Goal: Information Seeking & Learning: Understand process/instructions

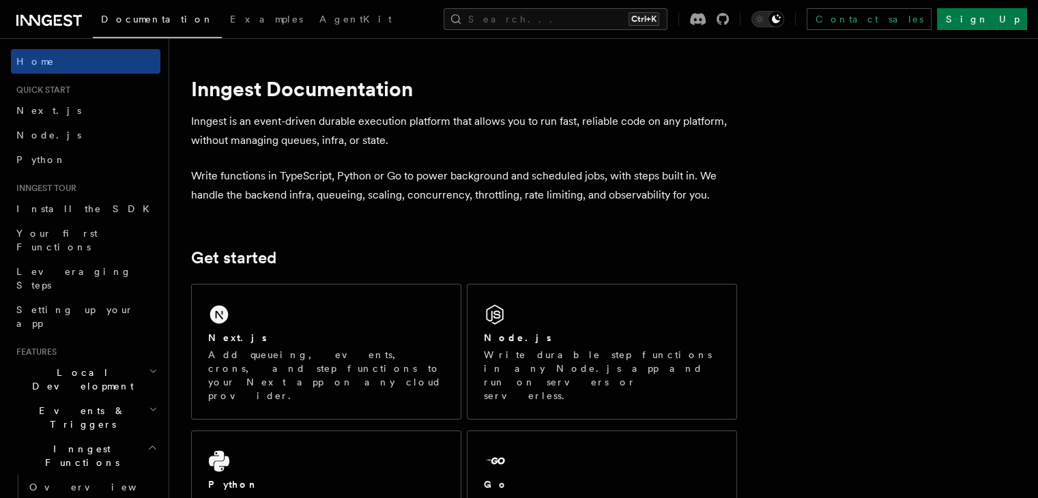
click at [100, 360] on h2 "Local Development" at bounding box center [85, 379] width 149 height 38
click at [70, 405] on span "Overview" at bounding box center [99, 410] width 141 height 11
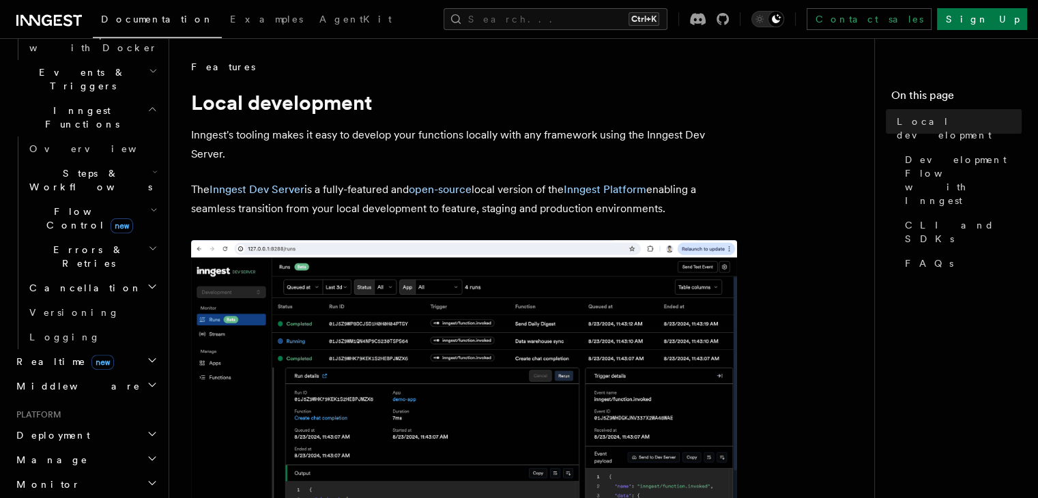
scroll to position [472, 0]
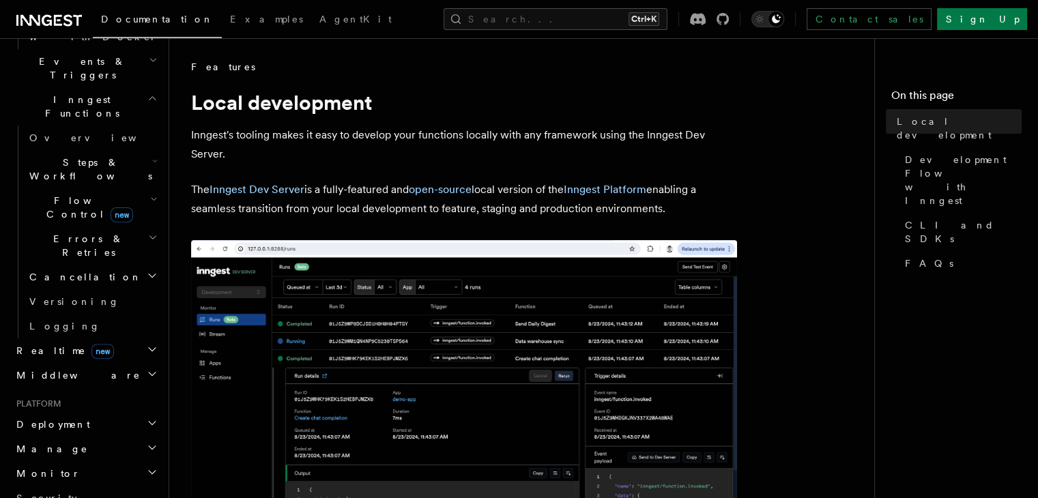
click at [51, 418] on span "Deployment" at bounding box center [50, 425] width 79 height 14
click at [82, 437] on link "Overview" at bounding box center [92, 449] width 137 height 25
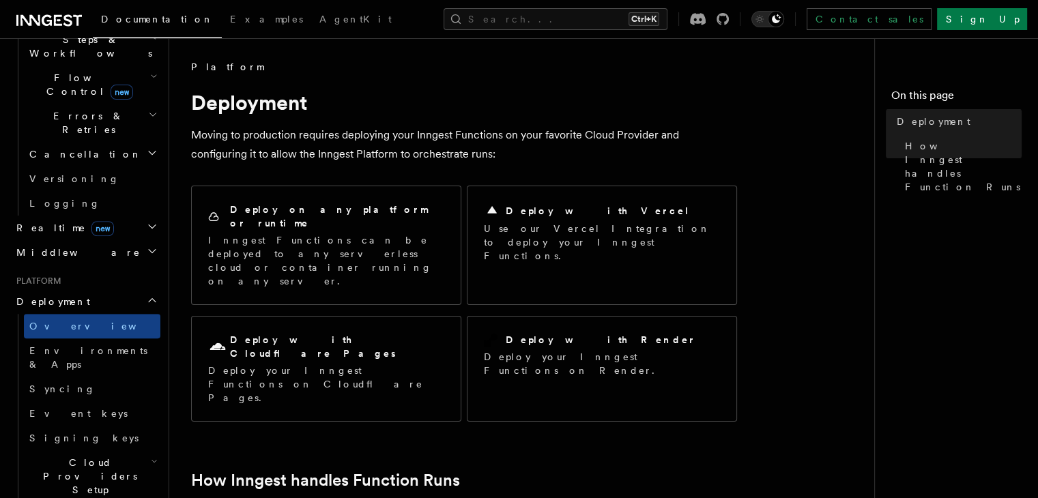
click at [106, 456] on span "Cloud Providers Setup" at bounding box center [87, 476] width 127 height 41
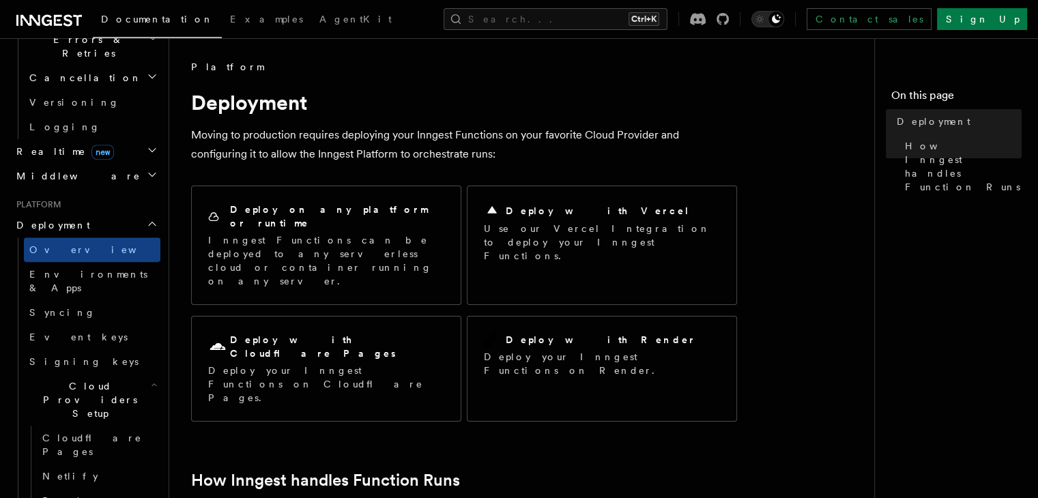
scroll to position [542, 0]
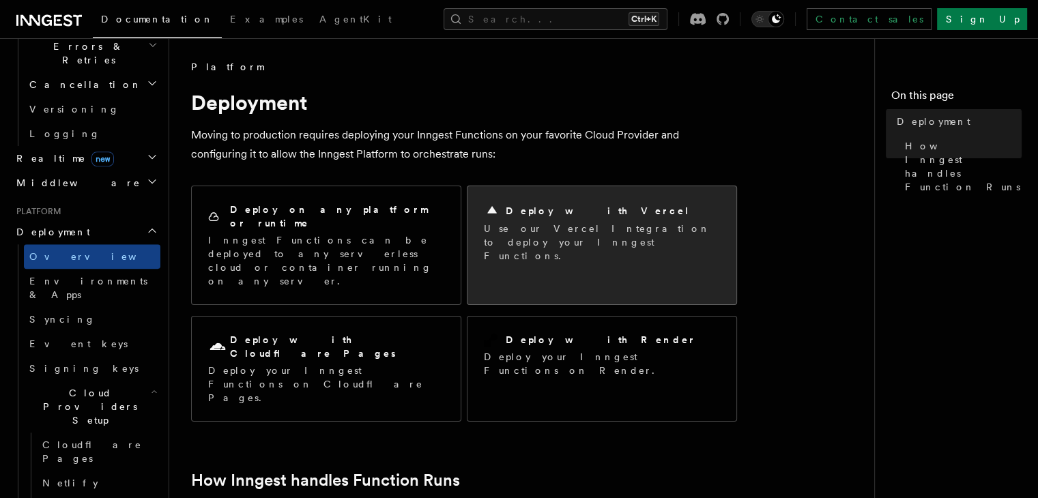
click at [522, 233] on p "Use our Vercel Integration to deploy your Inngest Functions." at bounding box center [602, 242] width 236 height 41
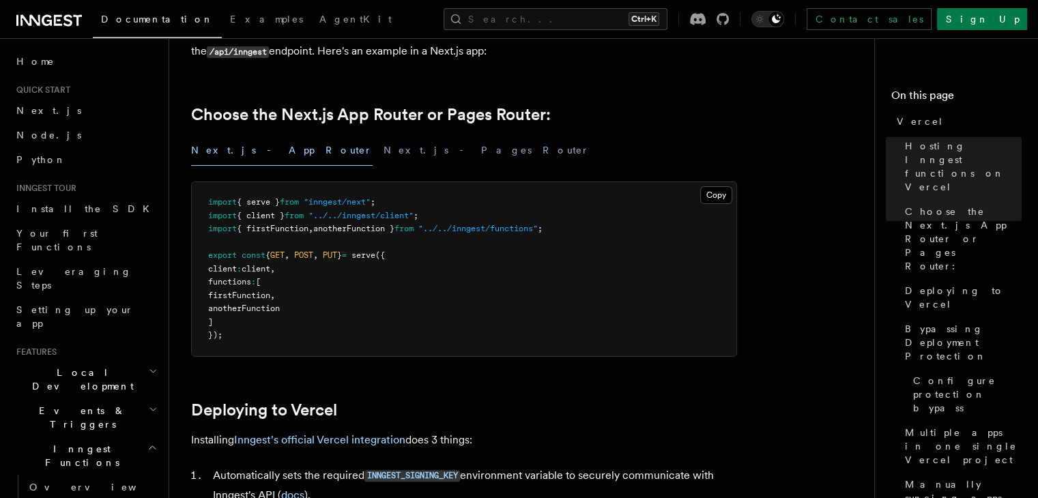
scroll to position [384, 0]
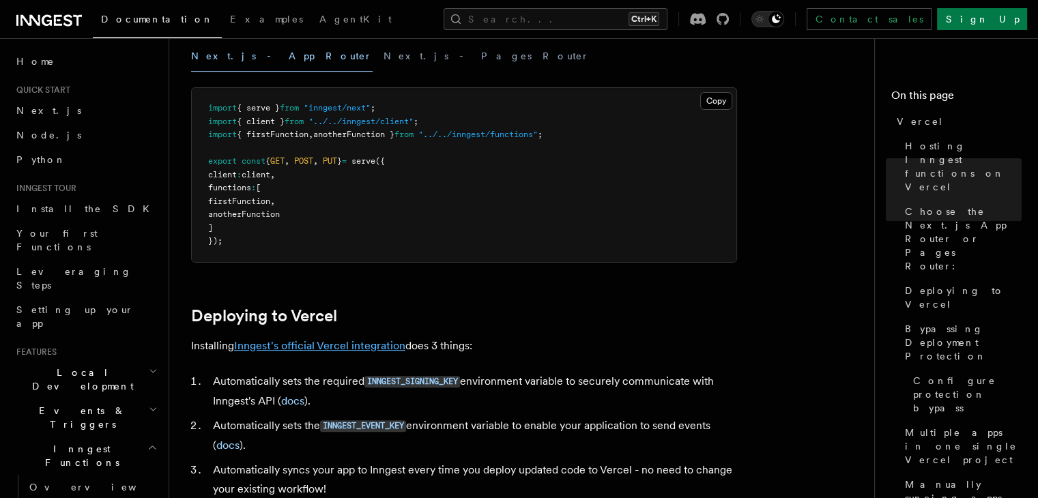
click at [361, 339] on link "Inngest's official Vercel integration" at bounding box center [319, 345] width 171 height 13
